Goal: Find specific page/section: Find specific page/section

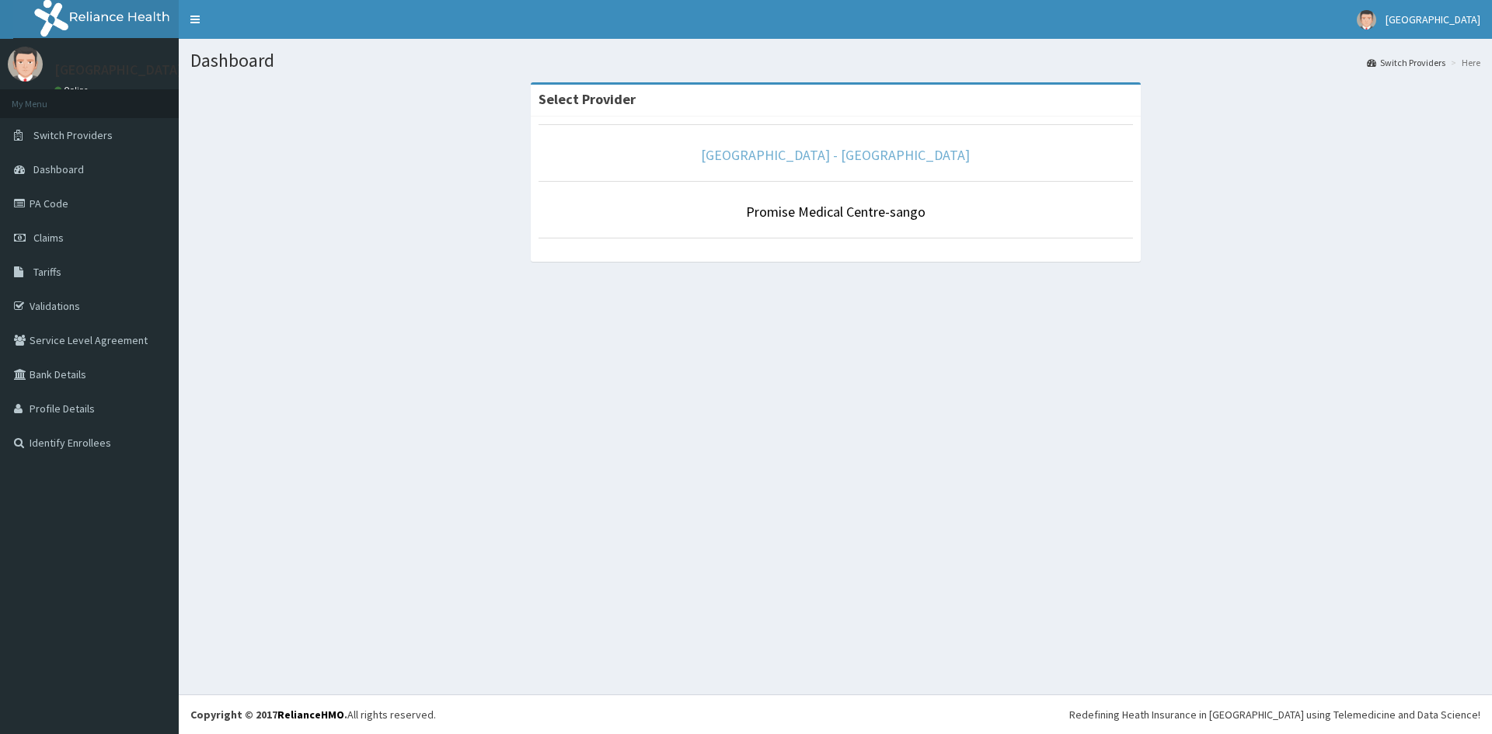
click at [829, 155] on link "[GEOGRAPHIC_DATA] - [GEOGRAPHIC_DATA]" at bounding box center [835, 155] width 269 height 18
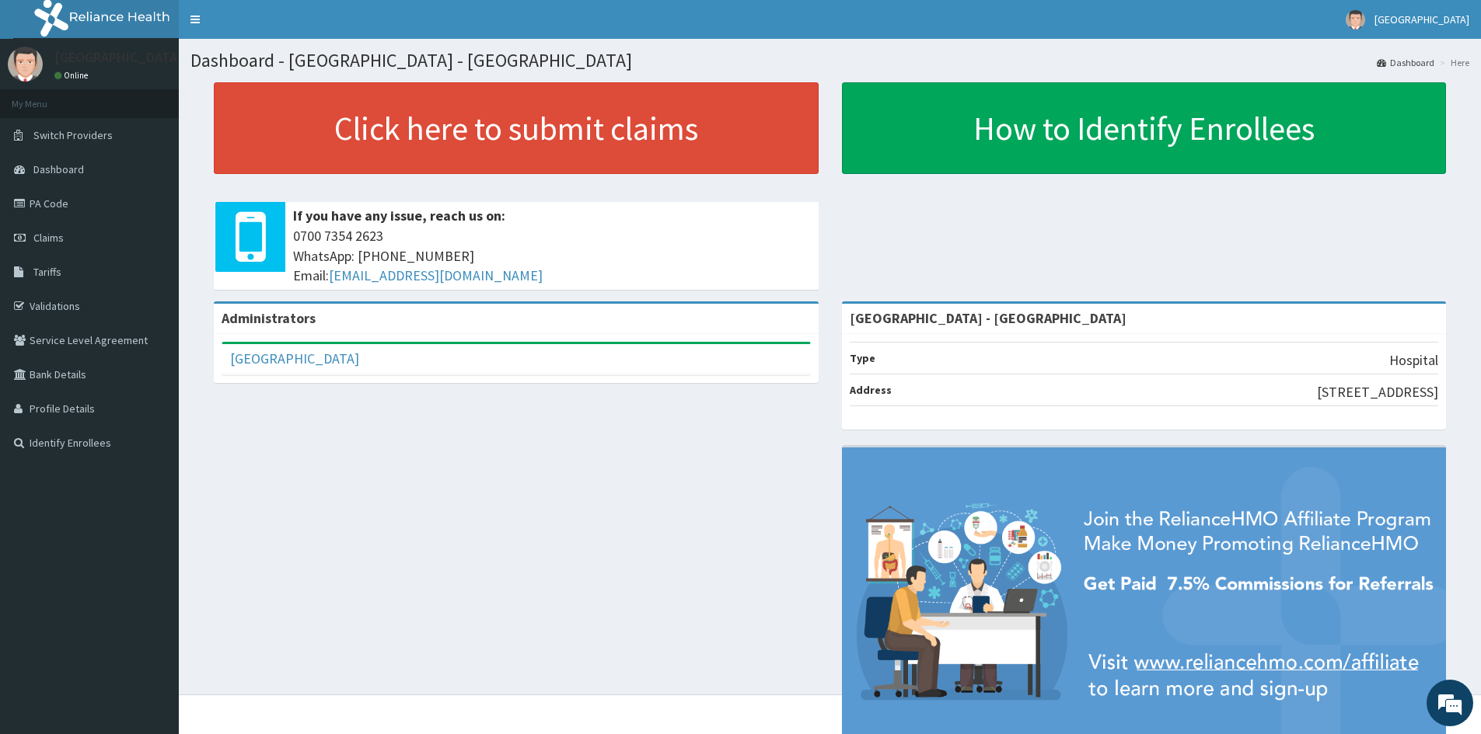
click at [406, 513] on div "Administrators PROMISE MEDICAL CENTRE Full Name PROMISE MEDICAL CENTRE Email Ad…" at bounding box center [829, 541] width 1279 height 478
click at [48, 206] on link "PA Code" at bounding box center [89, 204] width 179 height 34
